Goal: Transaction & Acquisition: Purchase product/service

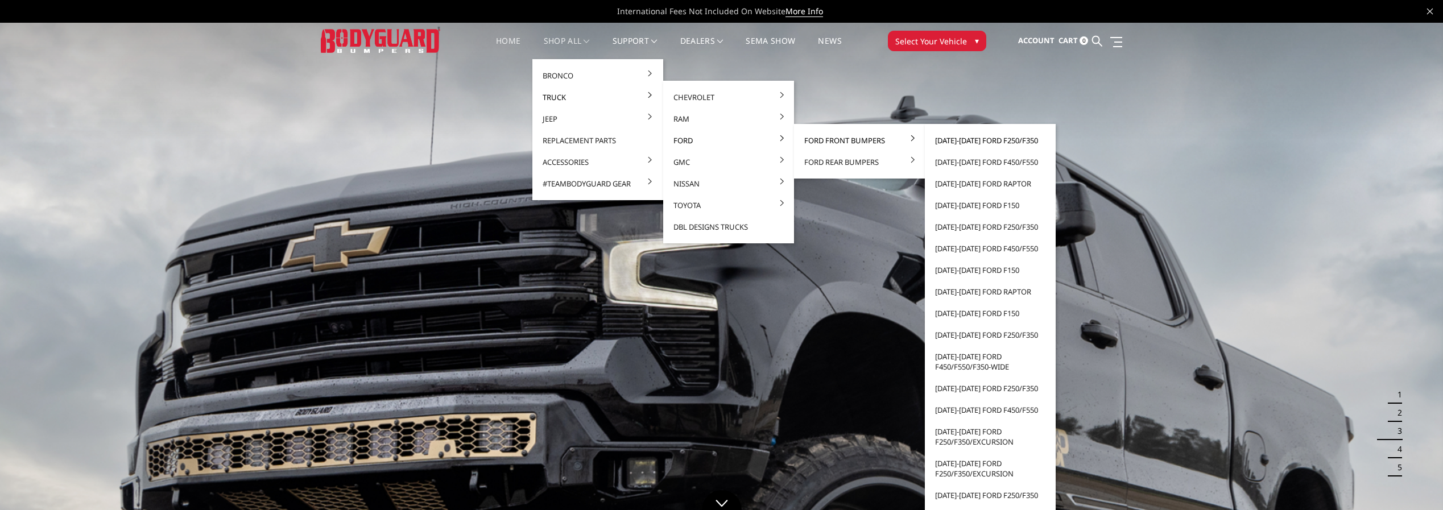
click at [968, 139] on link "[DATE]-[DATE] Ford F250/F350" at bounding box center [990, 141] width 122 height 22
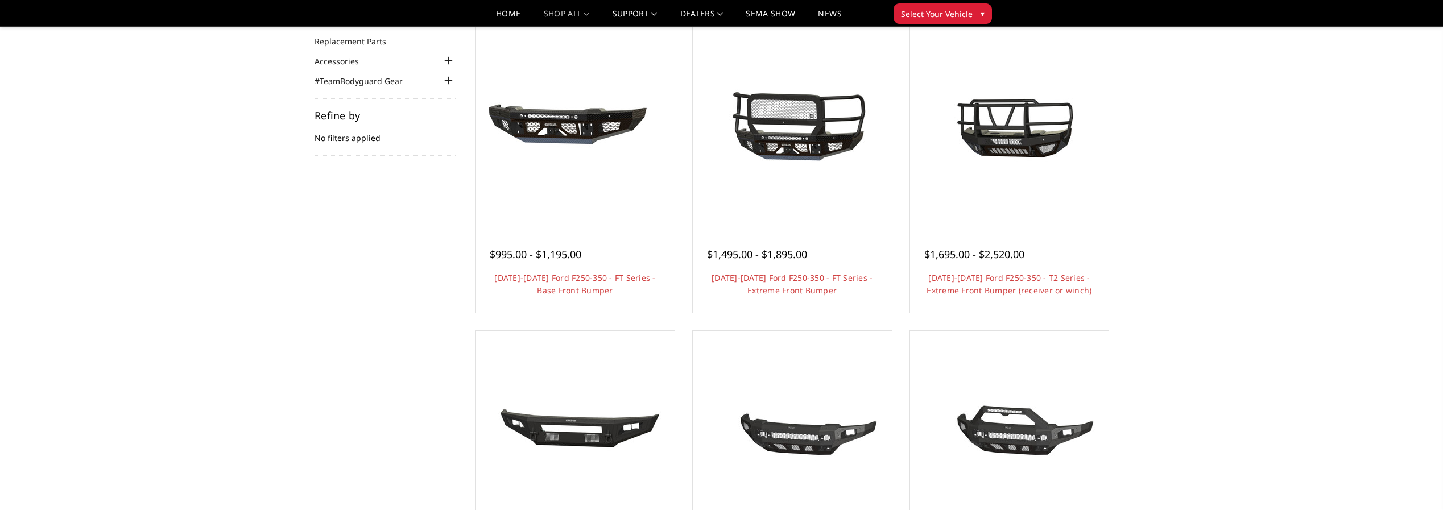
scroll to position [114, 0]
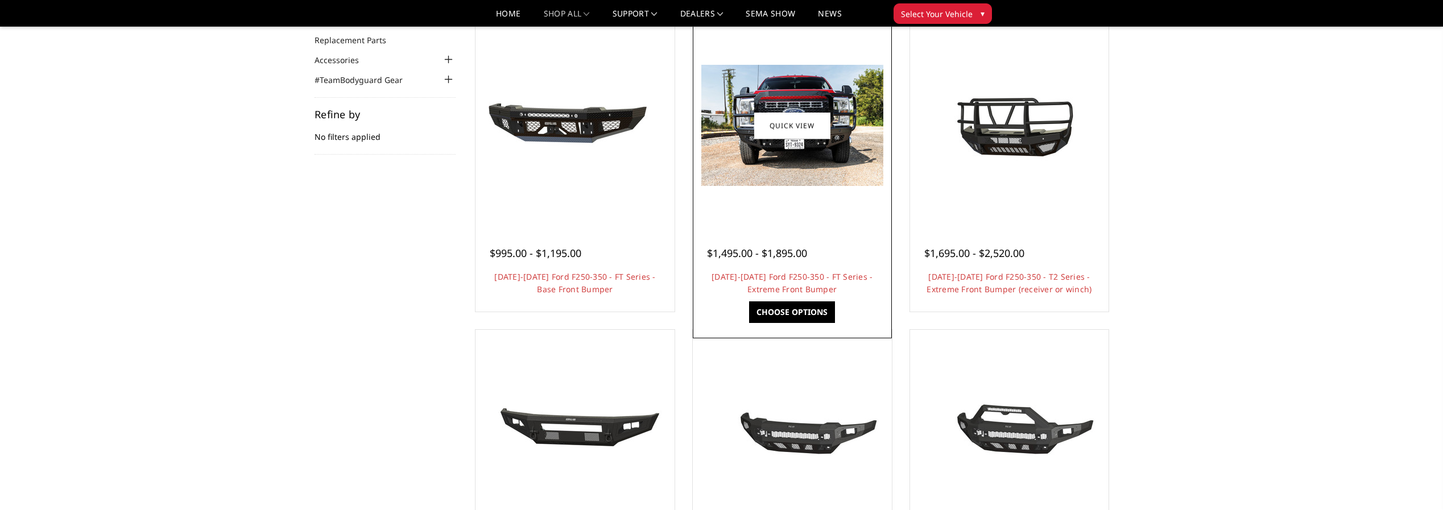
click at [782, 305] on link "Choose Options" at bounding box center [792, 312] width 86 height 22
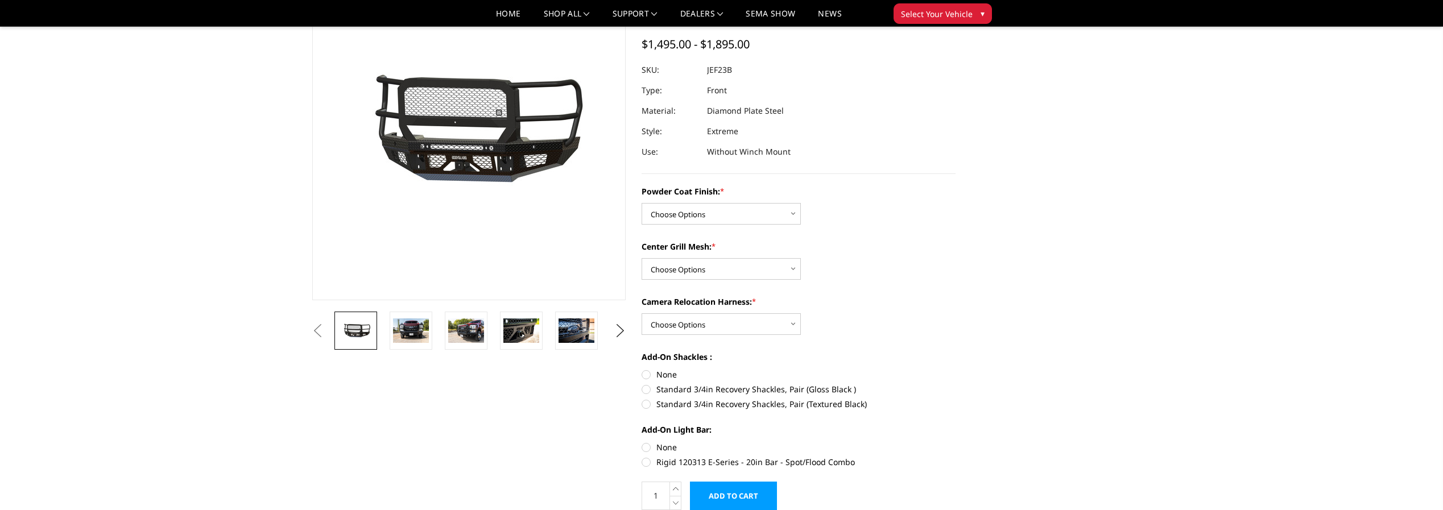
scroll to position [114, 0]
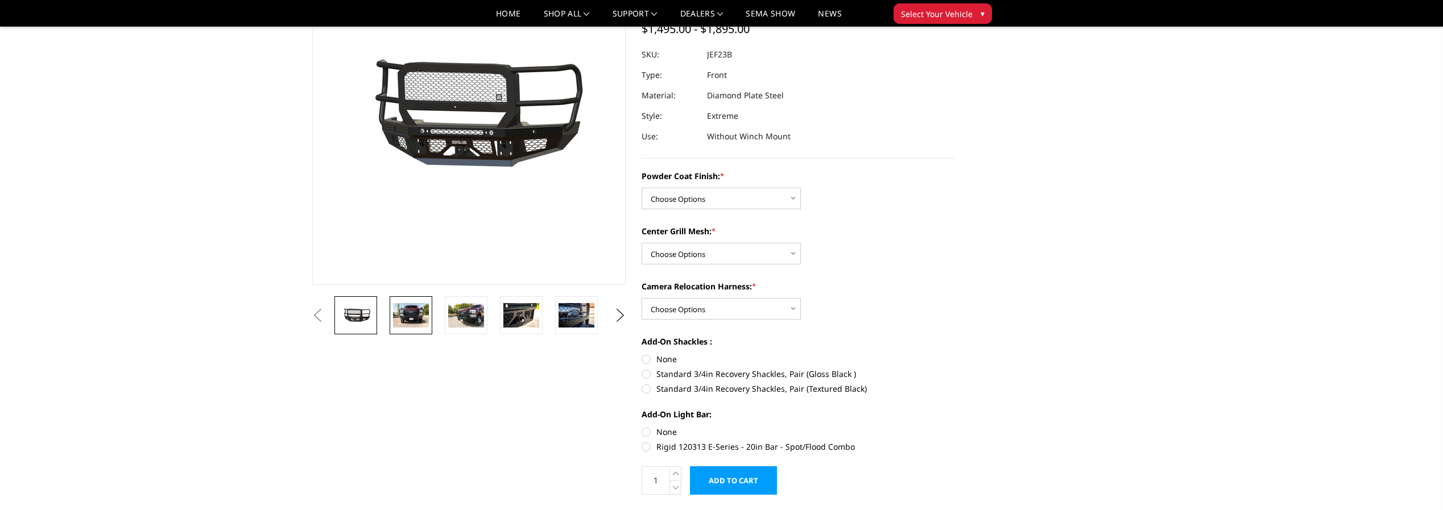
click at [399, 311] on img at bounding box center [411, 315] width 36 height 24
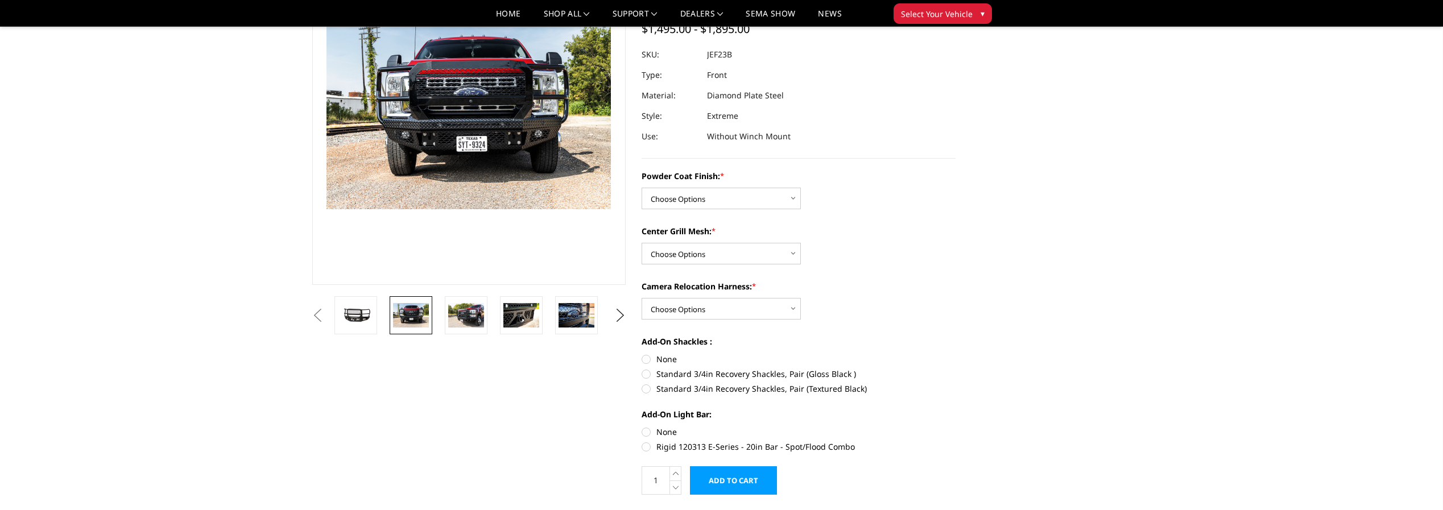
scroll to position [86, 0]
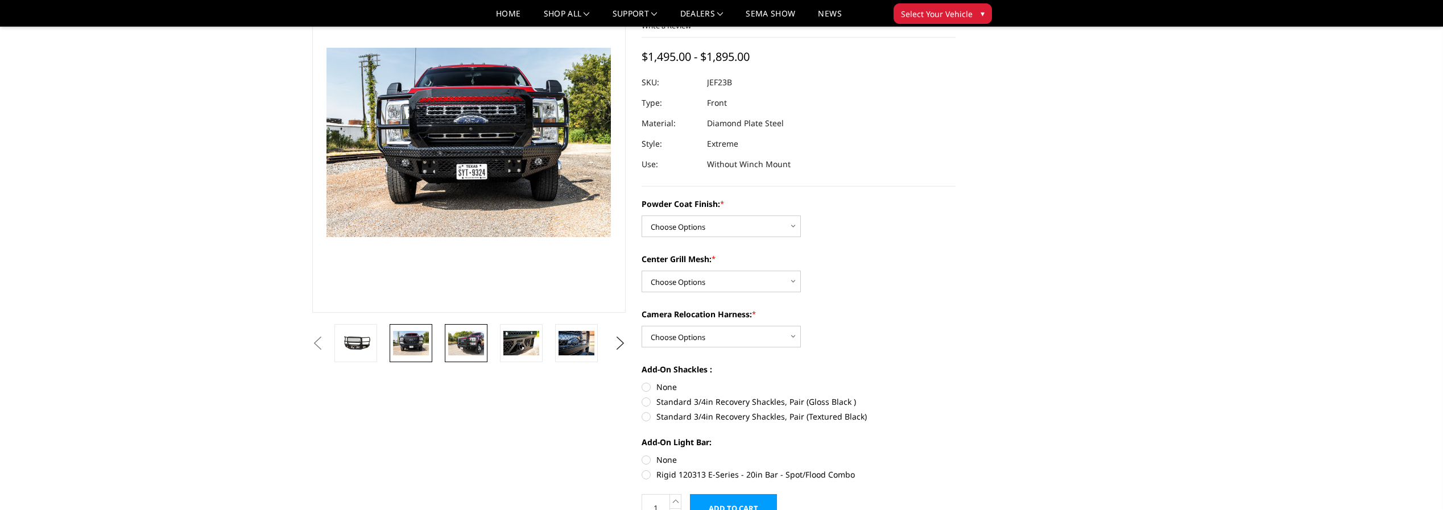
click at [480, 349] on img at bounding box center [466, 343] width 36 height 24
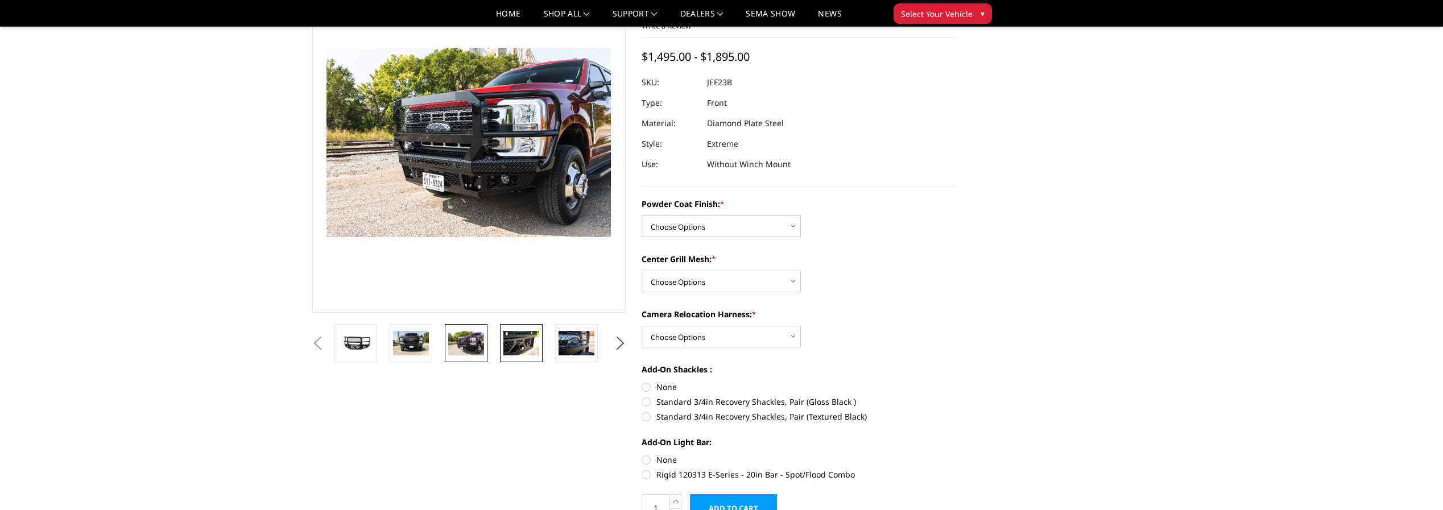
click at [520, 338] on img at bounding box center [521, 343] width 36 height 24
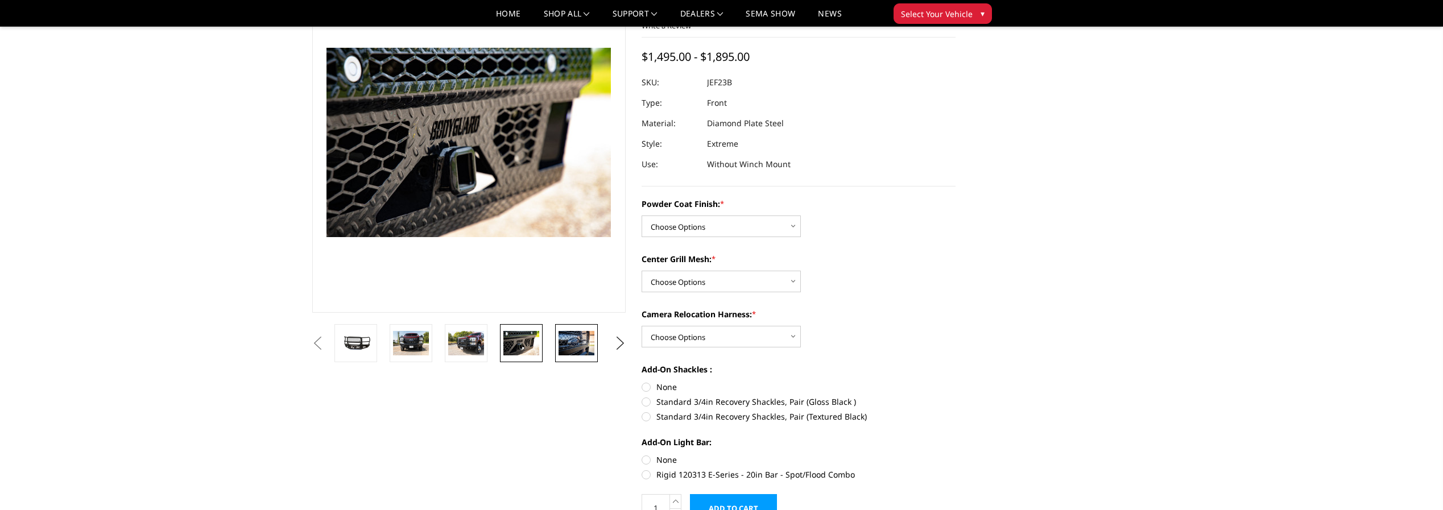
click at [571, 338] on img at bounding box center [577, 343] width 36 height 24
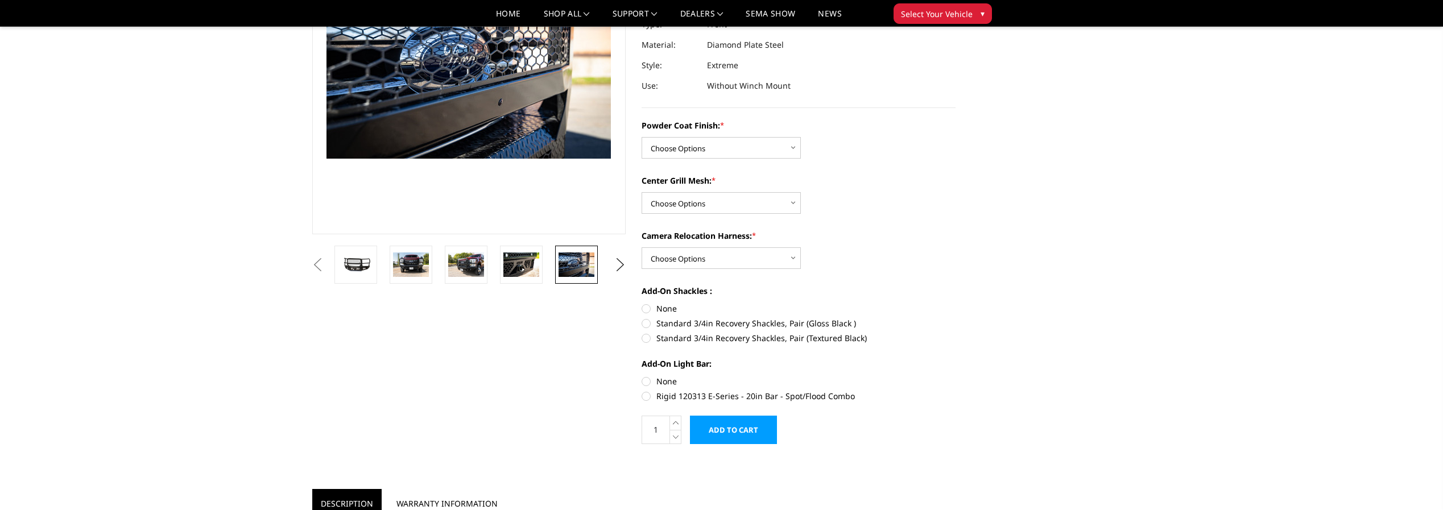
scroll to position [171, 0]
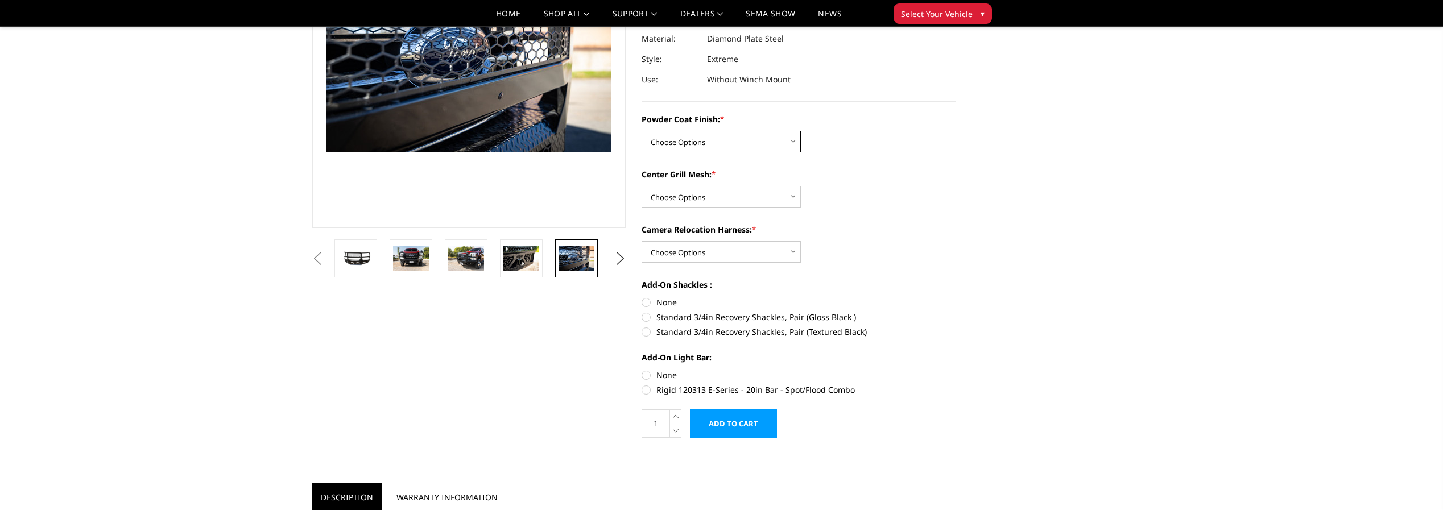
click at [783, 144] on select "Choose Options Bare Metal Gloss Black Powder Coat Textured Black Powder Coat" at bounding box center [721, 142] width 159 height 22
select select "3264"
click at [642, 131] on select "Choose Options Bare Metal Gloss Black Powder Coat Textured Black Powder Coat" at bounding box center [721, 142] width 159 height 22
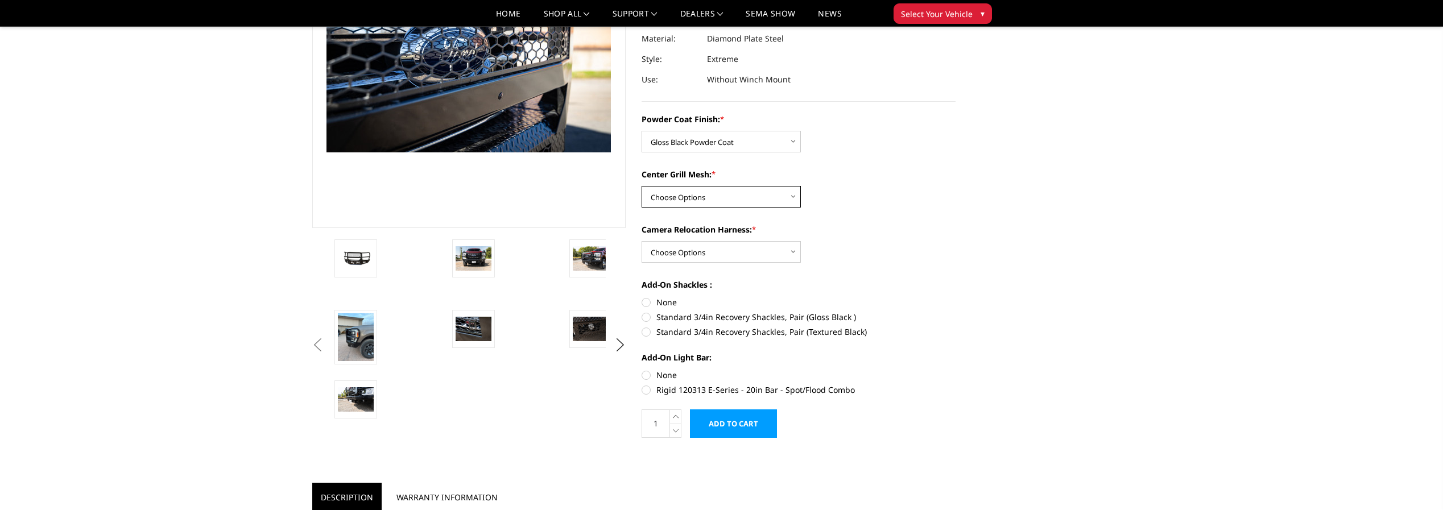
click at [735, 196] on select "Choose Options WITH Expanded Metal in Center Grill WITHOUT Expanded Metal in Ce…" at bounding box center [721, 197] width 159 height 22
select select "3266"
click at [642, 186] on select "Choose Options WITH Expanded Metal in Center Grill WITHOUT Expanded Metal in Ce…" at bounding box center [721, 197] width 159 height 22
click at [714, 251] on select "Choose Options WITH Camera Relocation Harness WITHOUT Camera Relocation Harness" at bounding box center [721, 252] width 159 height 22
select select "3268"
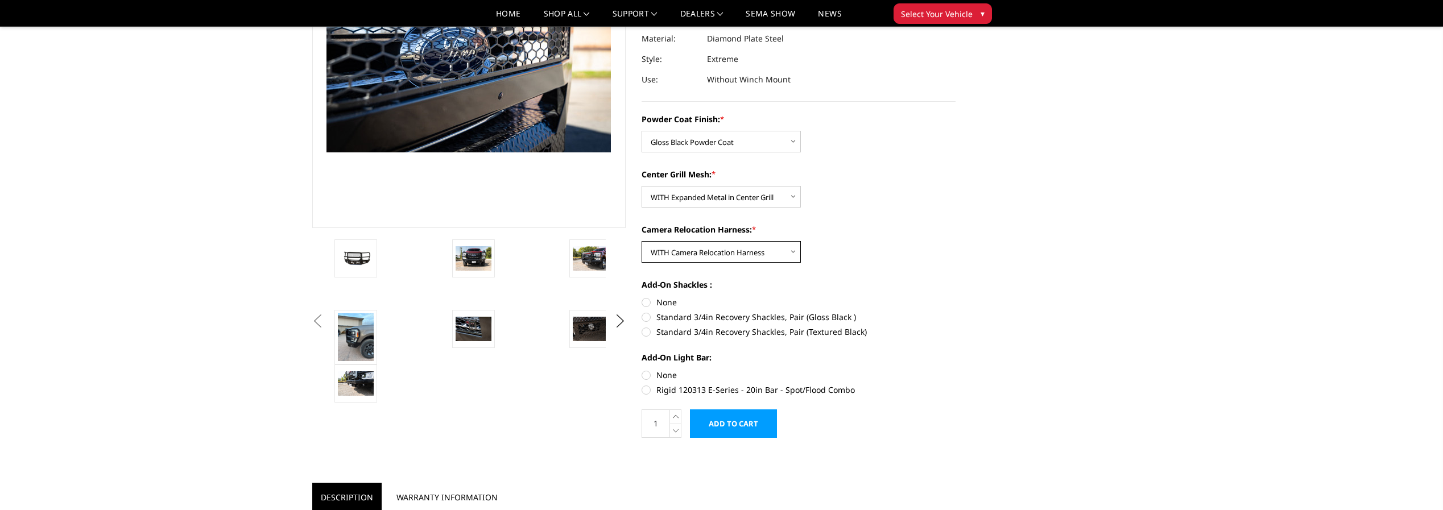
click at [642, 241] on select "Choose Options WITH Camera Relocation Harness WITHOUT Camera Relocation Harness" at bounding box center [721, 252] width 159 height 22
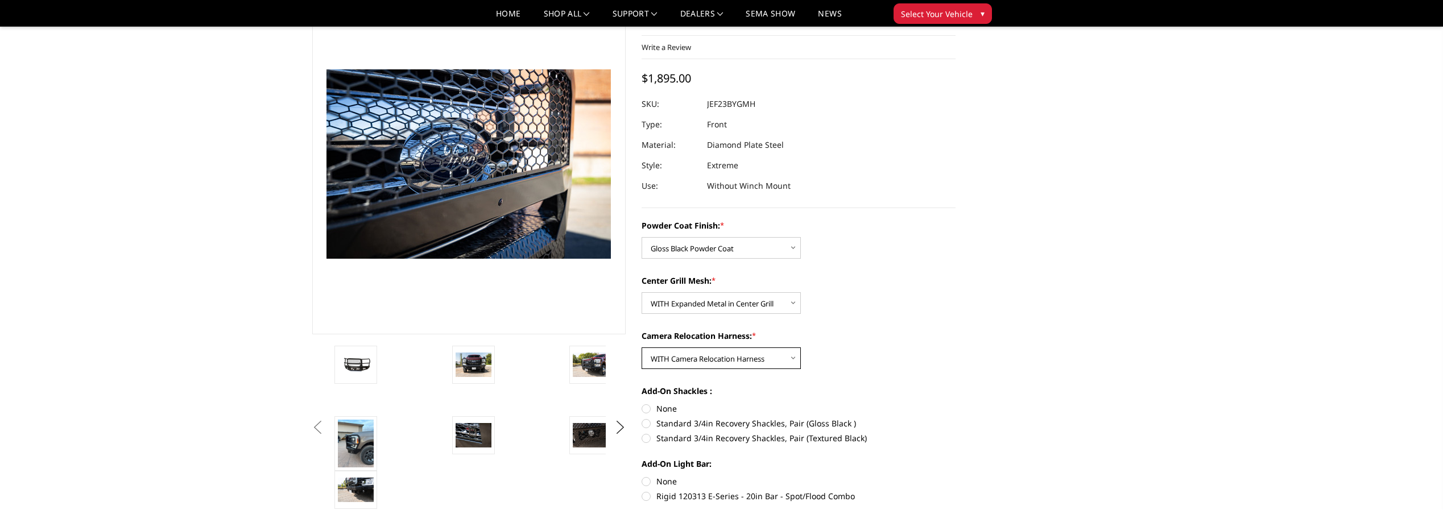
scroll to position [0, 0]
